Goal: Task Accomplishment & Management: Manage account settings

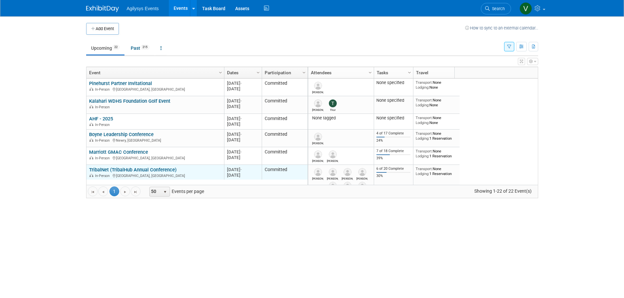
scroll to position [79, 0]
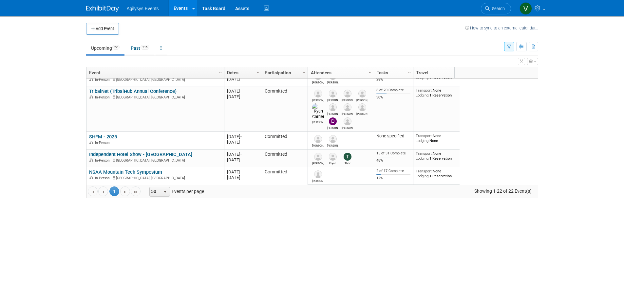
drag, startPoint x: 523, startPoint y: 44, endPoint x: 509, endPoint y: 50, distance: 15.2
click at [167, 44] on button "button" at bounding box center [521, 47] width 10 height 10
click at [167, 76] on link "Expert Grid" at bounding box center [493, 99] width 55 height 9
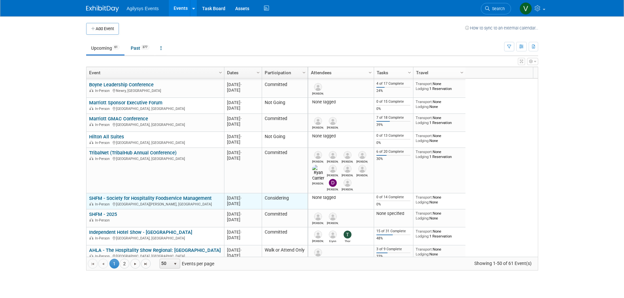
scroll to position [197, 0]
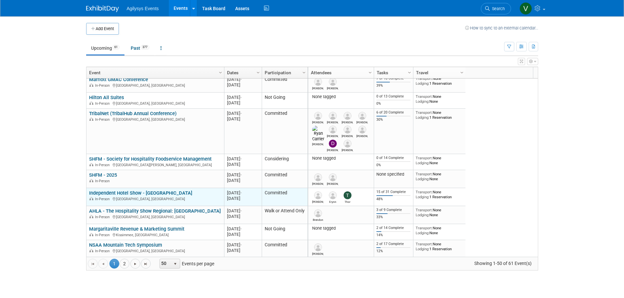
click at [134, 190] on td "Independent Hotel Show - Miami Independent Hotel Show - Miami In-Person Miami B…" at bounding box center [155, 197] width 138 height 18
click at [137, 192] on link "Independent Hotel Show - [GEOGRAPHIC_DATA]" at bounding box center [140, 193] width 103 height 6
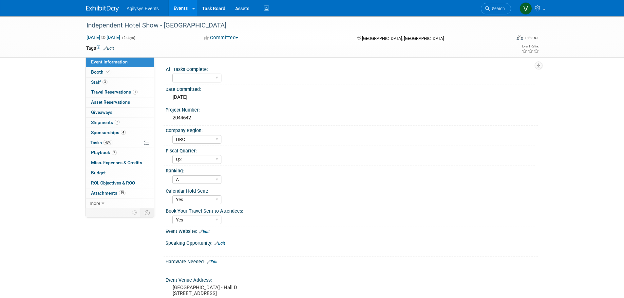
select select "HRC"
select select "Q2"
select select "A"
select select "Yes"
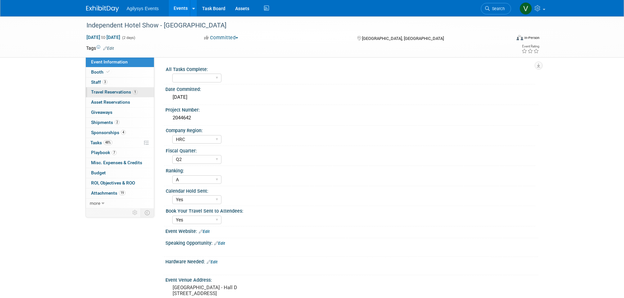
click at [111, 93] on span "Travel Reservations 1" at bounding box center [114, 91] width 47 height 5
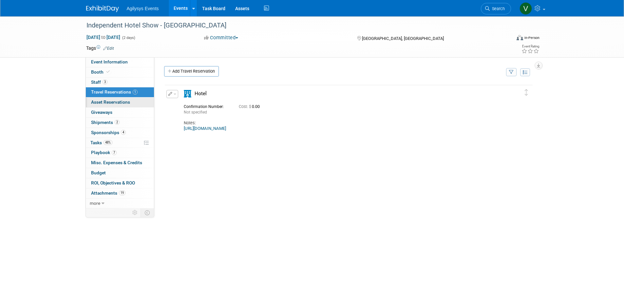
click at [118, 106] on link "0 Asset Reservations 0" at bounding box center [120, 103] width 68 height 10
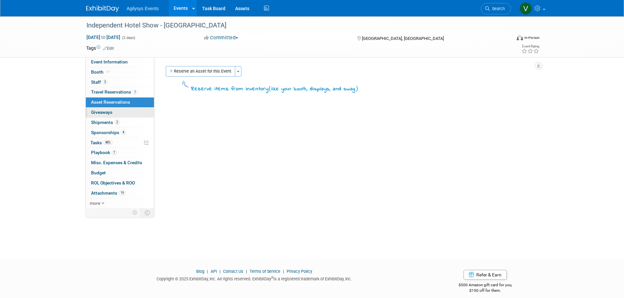
click at [106, 114] on span "Giveaways 0" at bounding box center [101, 112] width 21 height 5
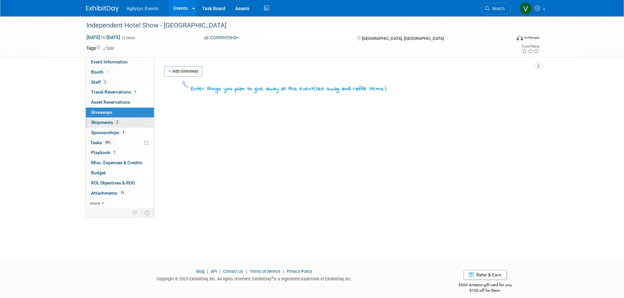
click at [108, 124] on span "Shipments 2" at bounding box center [105, 122] width 29 height 5
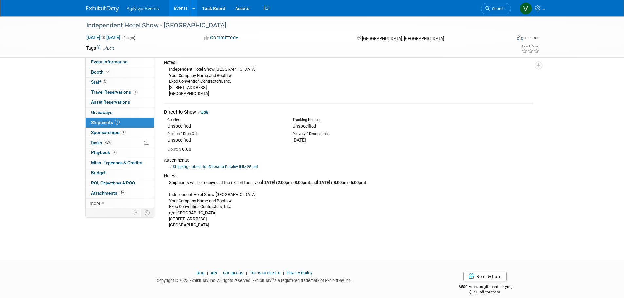
scroll to position [102, 0]
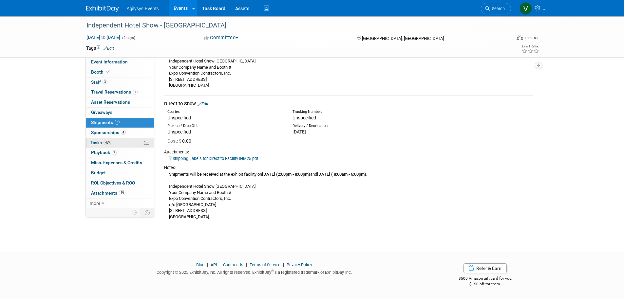
click at [108, 146] on link "48% Tasks 48%" at bounding box center [120, 143] width 68 height 10
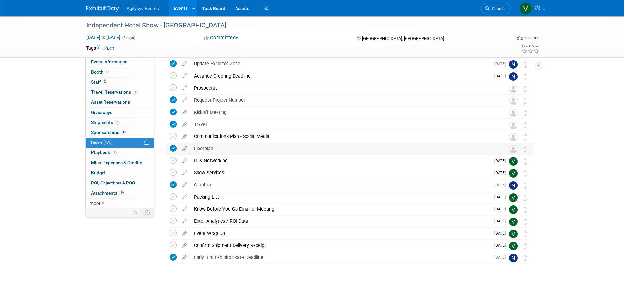
scroll to position [164, 0]
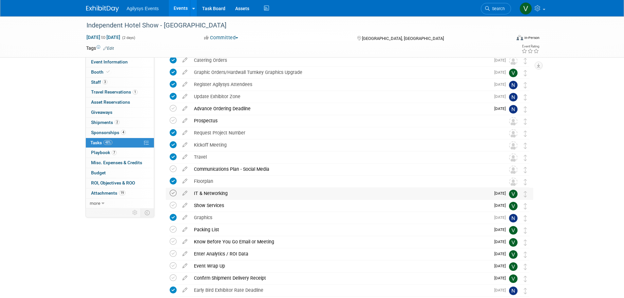
click at [174, 194] on icon at bounding box center [173, 193] width 7 height 7
click at [174, 208] on icon at bounding box center [173, 205] width 7 height 7
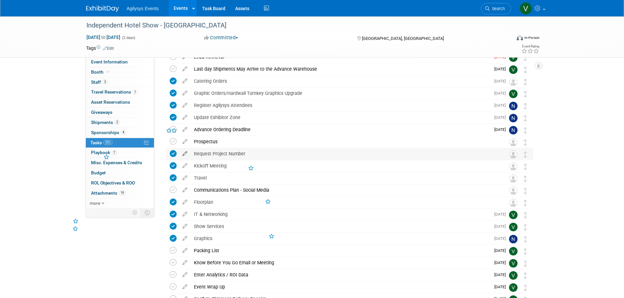
scroll to position [131, 0]
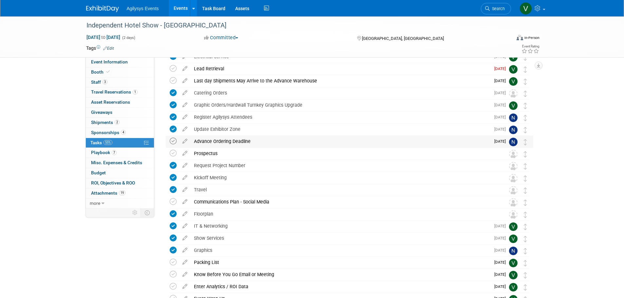
click at [174, 140] on icon at bounding box center [173, 141] width 7 height 7
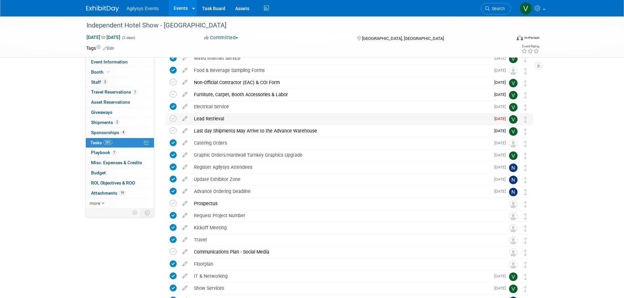
scroll to position [66, 0]
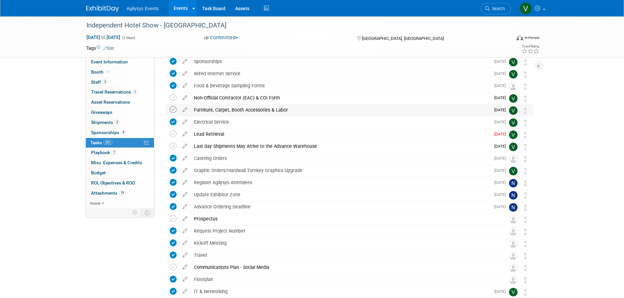
click at [173, 110] on icon at bounding box center [173, 109] width 7 height 7
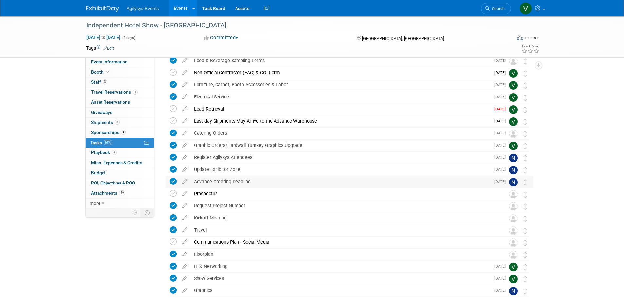
scroll to position [0, 0]
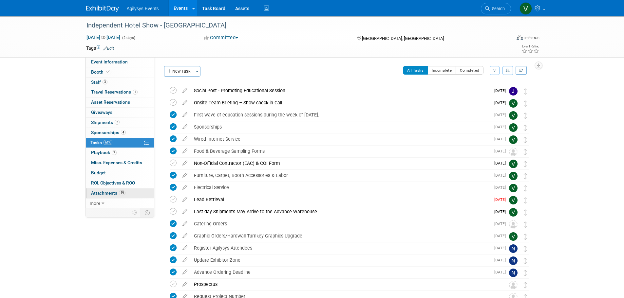
click at [104, 191] on span "Attachments 19" at bounding box center [108, 193] width 34 height 5
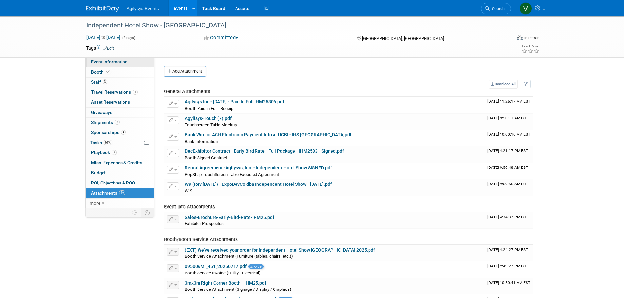
click at [112, 65] on link "Event Information" at bounding box center [120, 62] width 68 height 10
select select "HRC"
select select "Q2"
select select "A"
select select "Yes"
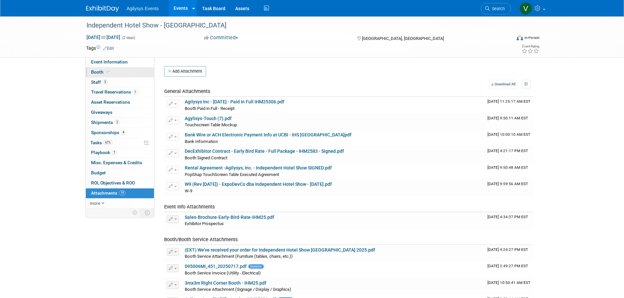
select select "Yes"
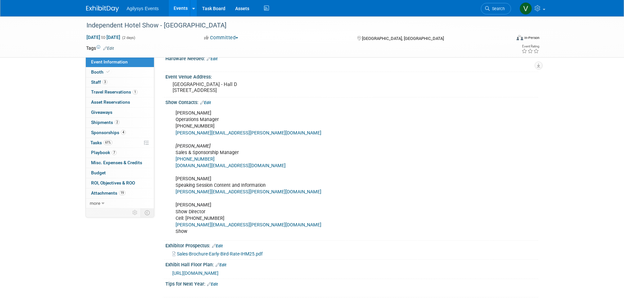
scroll to position [200, 0]
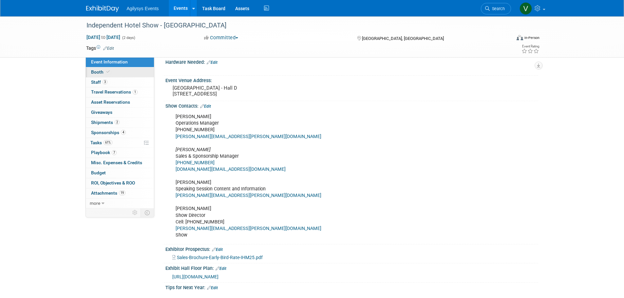
click at [106, 73] on icon at bounding box center [107, 72] width 3 height 4
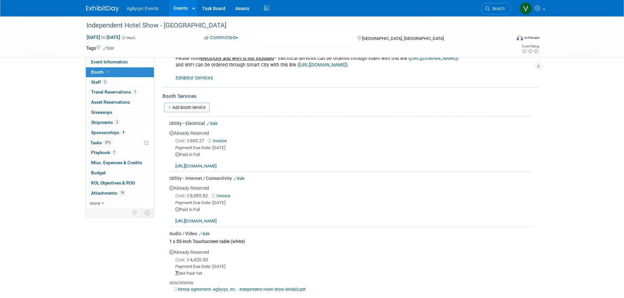
scroll to position [262, 0]
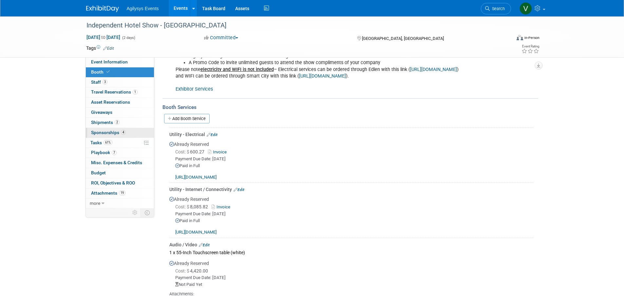
click at [124, 135] on span "Sponsorships 4" at bounding box center [108, 132] width 35 height 5
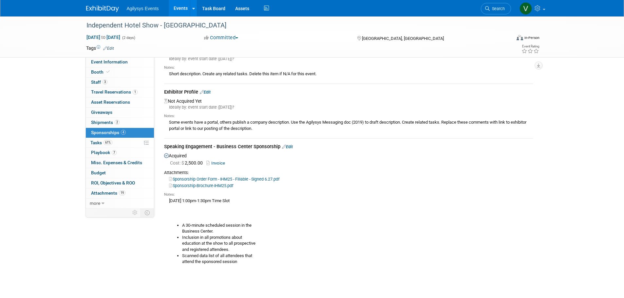
scroll to position [98, 0]
click at [289, 144] on link "Edit" at bounding box center [287, 146] width 11 height 5
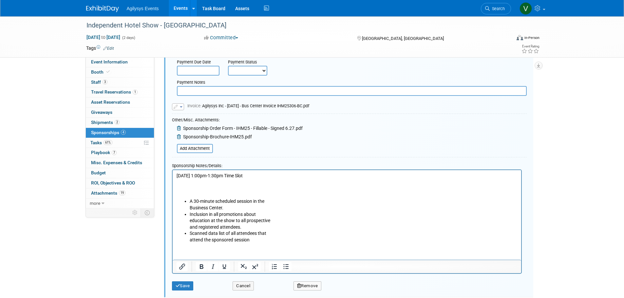
scroll to position [260, 0]
click at [192, 192] on p "[DATE] 1:00pm-1:30pm Time Slot" at bounding box center [346, 186] width 341 height 26
click at [267, 240] on li "Scanned data list of all attendees that attend the sponsored session" at bounding box center [353, 236] width 328 height 13
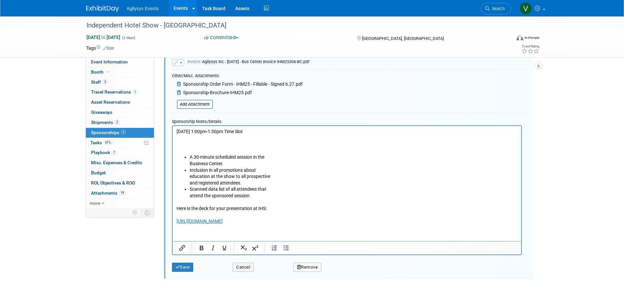
scroll to position [356, 0]
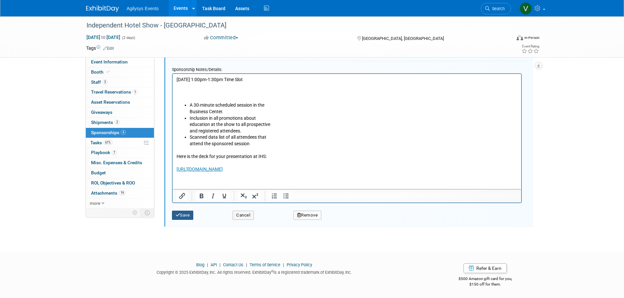
click at [180, 218] on icon "submit" at bounding box center [178, 215] width 5 height 4
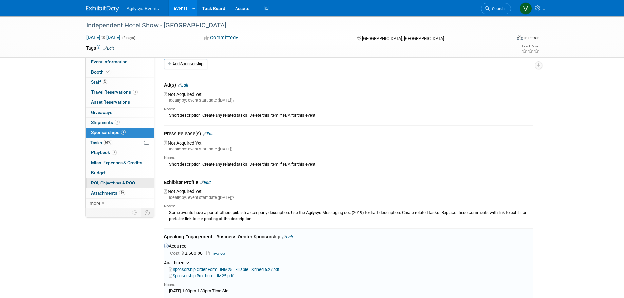
scroll to position [0, 0]
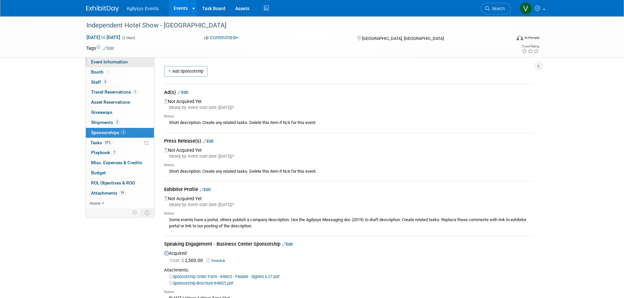
click at [111, 61] on span "Event Information" at bounding box center [109, 61] width 37 height 5
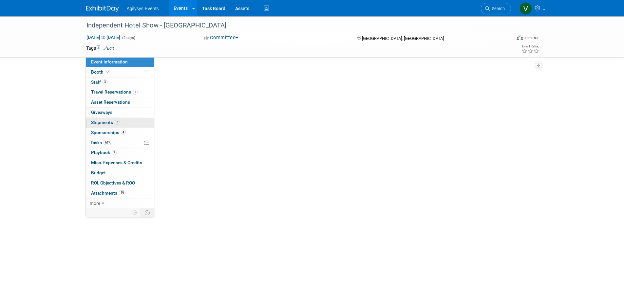
select select "HRC"
select select "Q2"
select select "A"
select select "Yes"
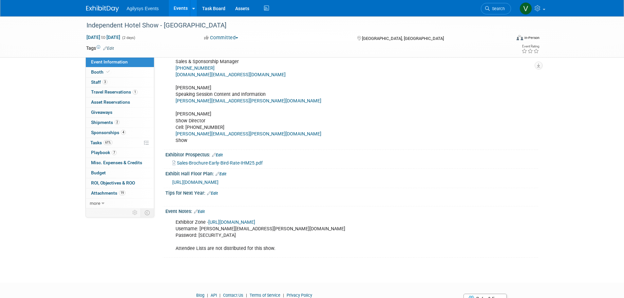
scroll to position [295, 0]
click at [247, 225] on link "[URL][DOMAIN_NAME]" at bounding box center [231, 222] width 47 height 6
